Goal: Task Accomplishment & Management: Use online tool/utility

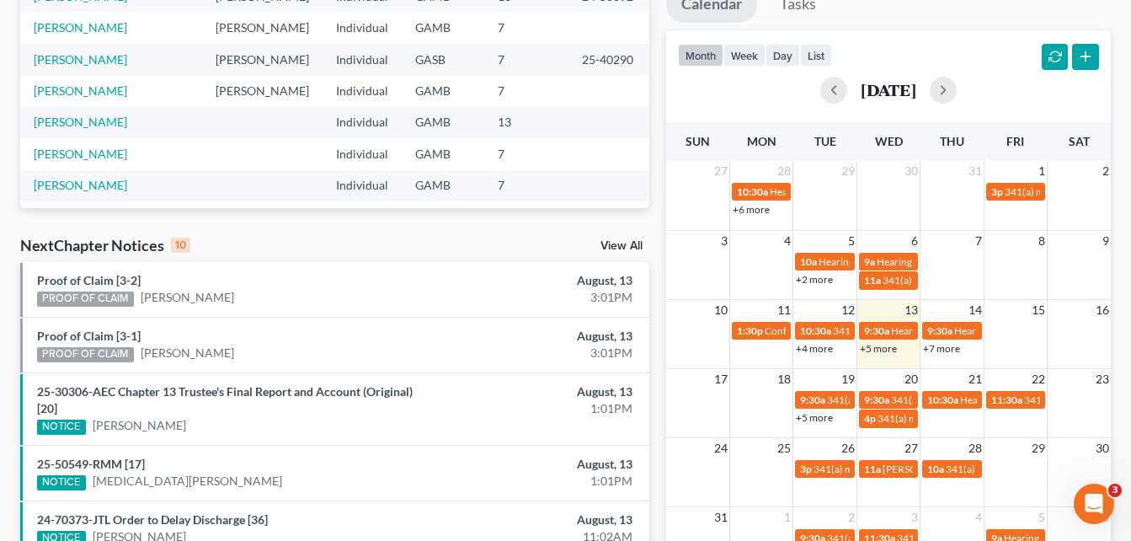
click at [659, 78] on div "month week day list [DATE]" at bounding box center [889, 70] width 462 height 81
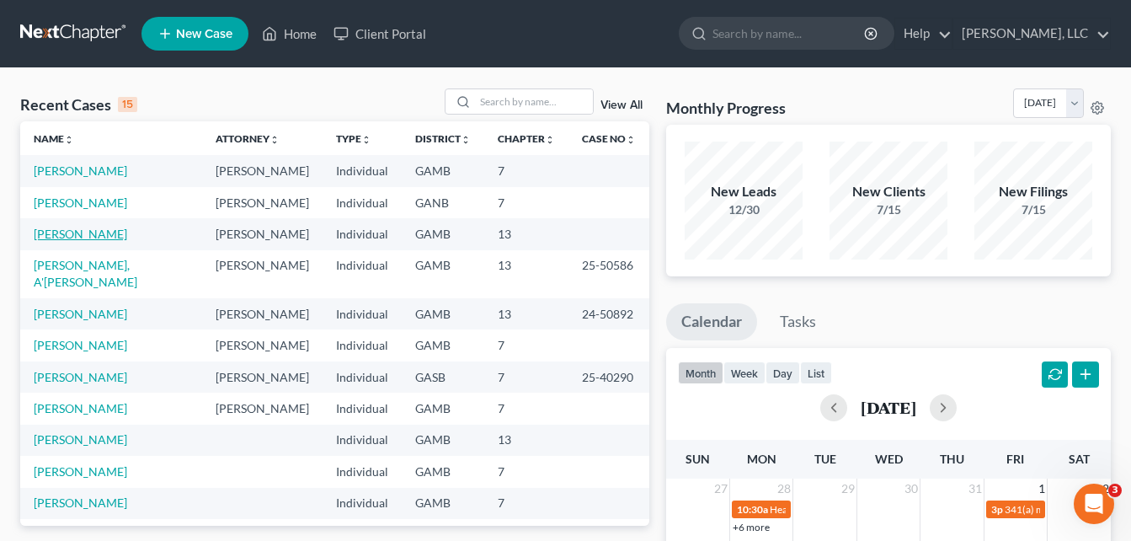
click at [67, 234] on link "[PERSON_NAME]" at bounding box center [80, 234] width 93 height 14
select select "10"
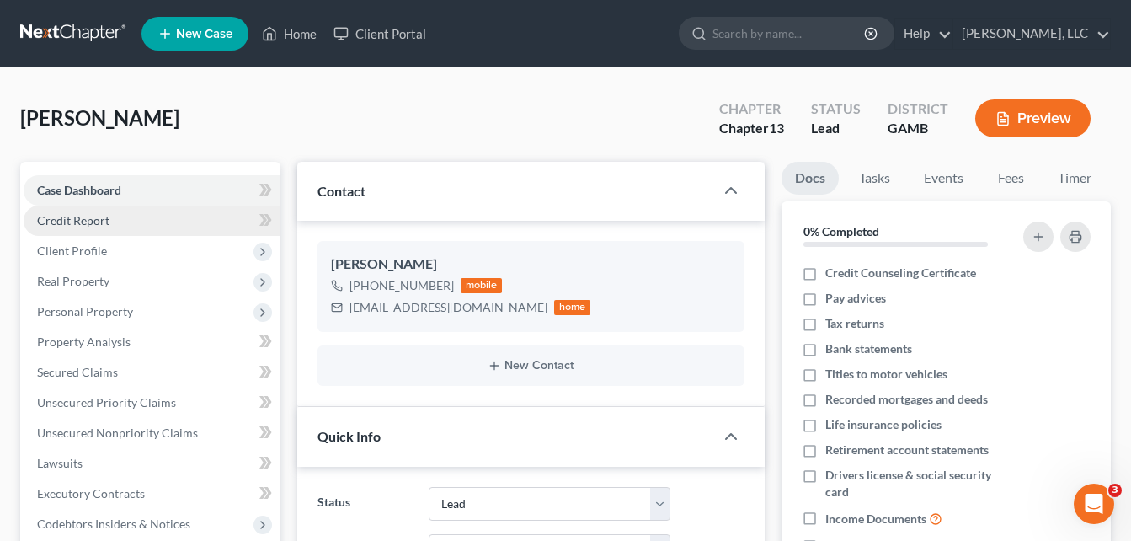
click at [82, 222] on span "Credit Report" at bounding box center [73, 220] width 72 height 14
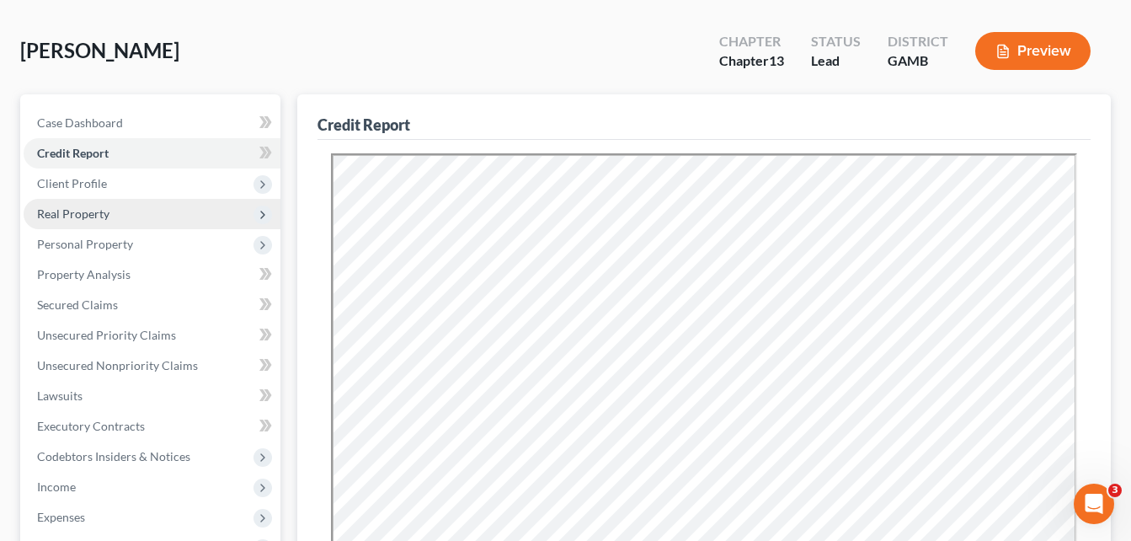
scroll to position [101, 0]
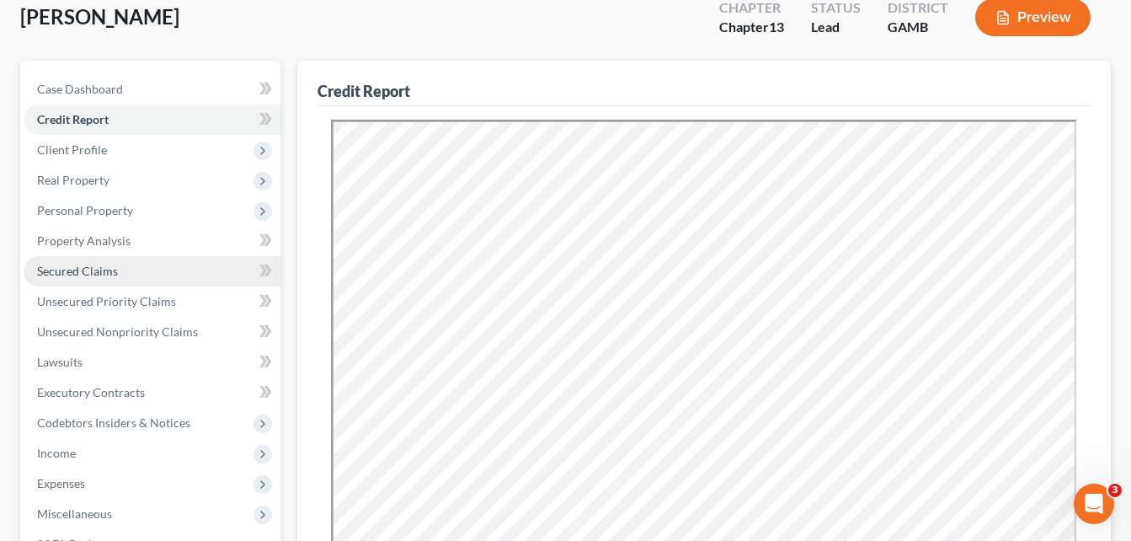
click at [66, 280] on link "Secured Claims" at bounding box center [152, 271] width 257 height 30
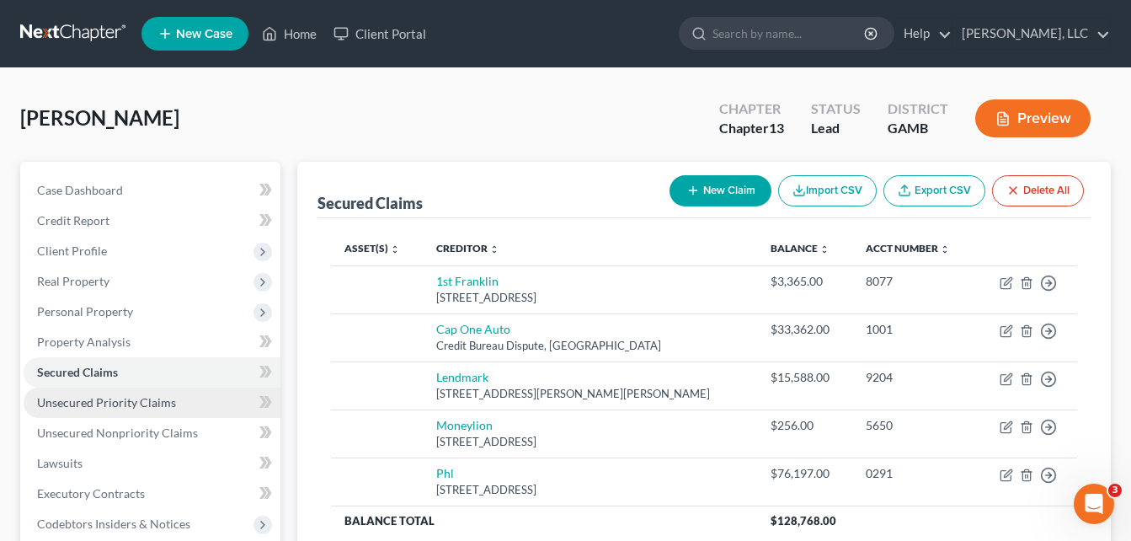
click at [82, 406] on span "Unsecured Priority Claims" at bounding box center [106, 402] width 139 height 14
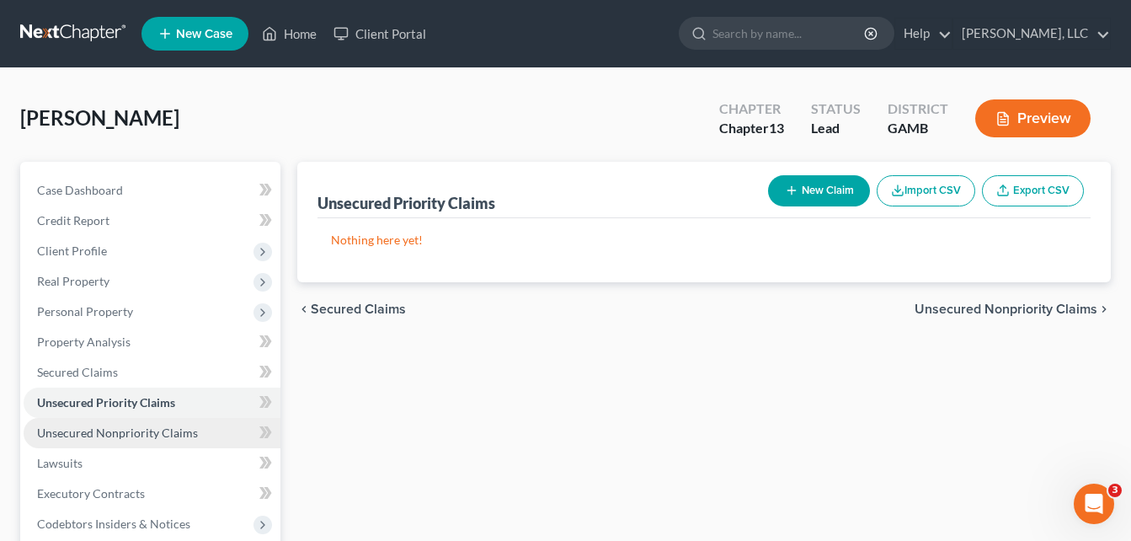
click at [88, 430] on span "Unsecured Nonpriority Claims" at bounding box center [117, 432] width 161 height 14
